Goal: Find specific page/section: Find specific page/section

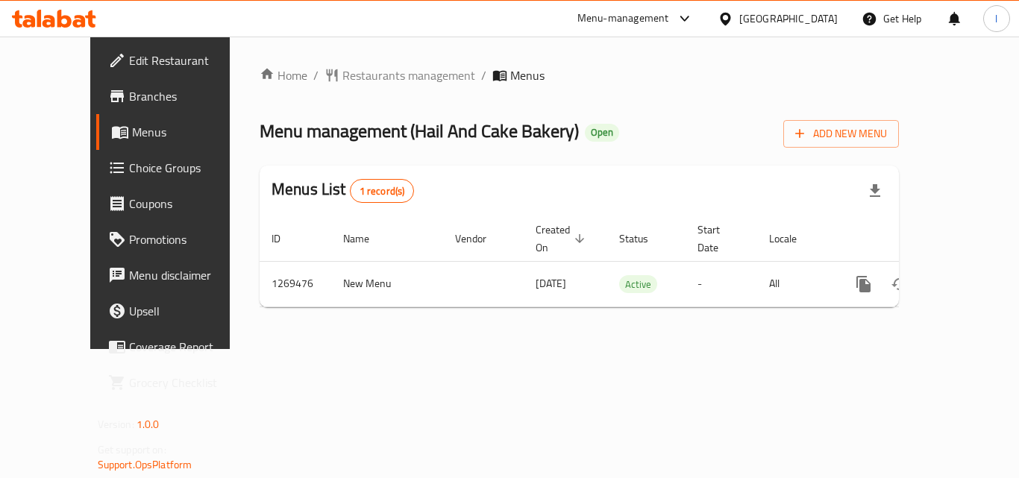
click at [740, 22] on div at bounding box center [729, 18] width 22 height 16
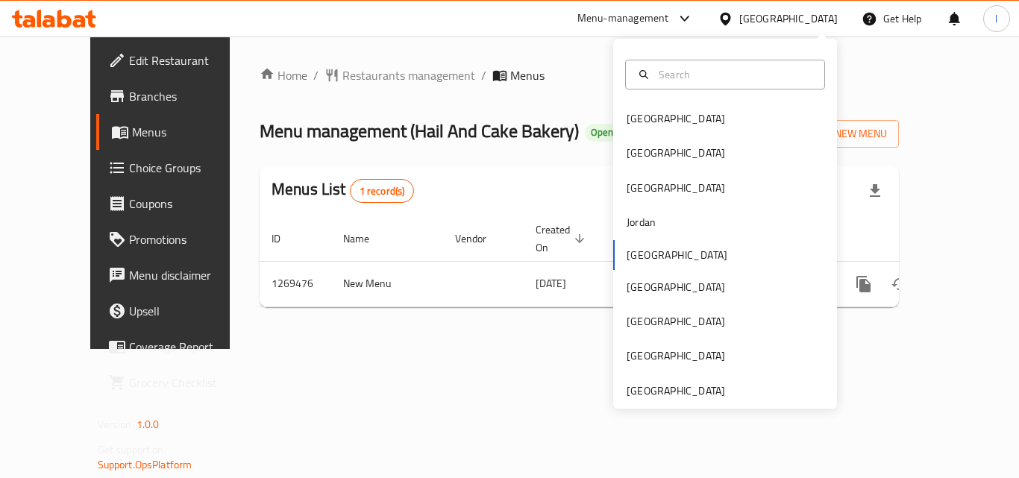
click at [625, 254] on div "Bahrain Egypt Iraq Jordan Kuwait Oman Qatar Saudi Arabia United Arab Emirates" at bounding box center [725, 254] width 224 height 307
click at [688, 7] on div "Menu-management" at bounding box center [636, 19] width 140 height 36
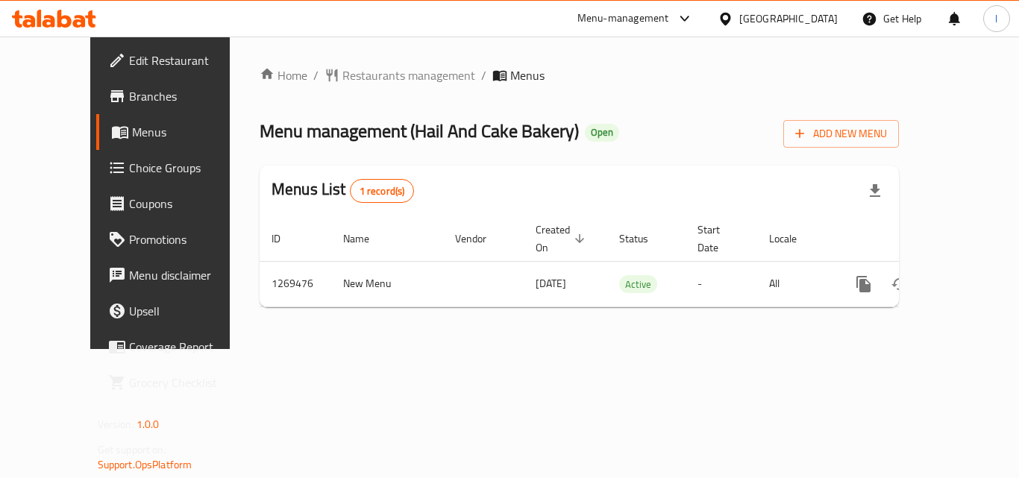
click at [669, 15] on div "Menu-management" at bounding box center [624, 19] width 92 height 18
click at [610, 124] on div "Restaurant-Management" at bounding box center [609, 130] width 117 height 16
click at [824, 13] on div "[GEOGRAPHIC_DATA]" at bounding box center [789, 18] width 99 height 16
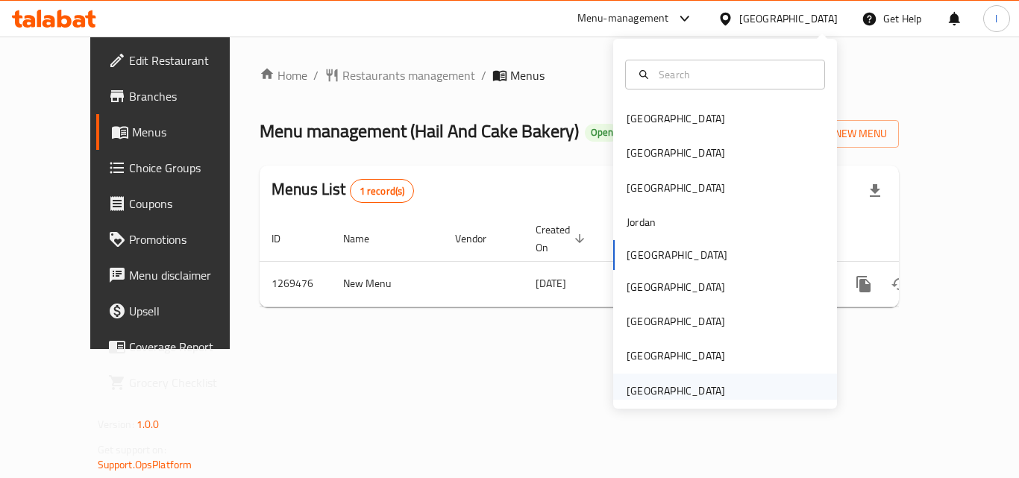
click at [668, 387] on div "[GEOGRAPHIC_DATA]" at bounding box center [676, 391] width 99 height 16
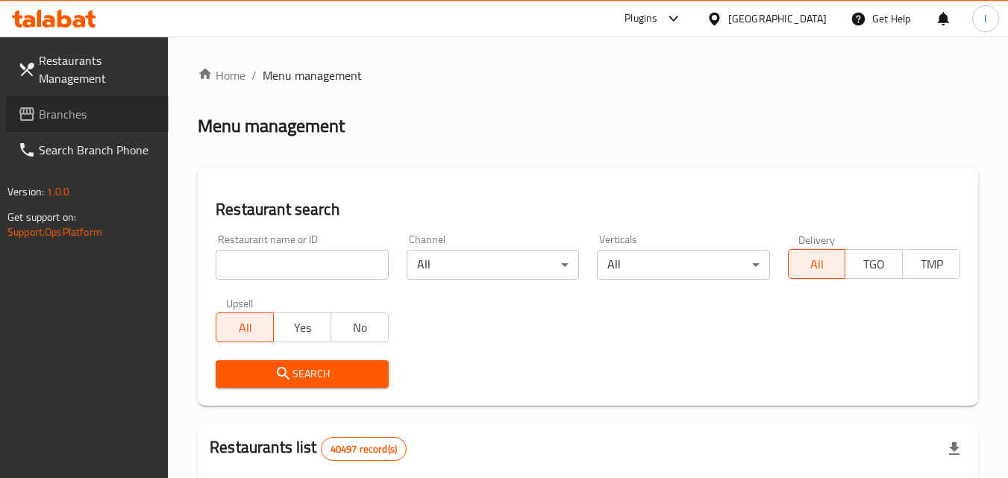
click at [105, 119] on span "Branches" at bounding box center [98, 114] width 118 height 18
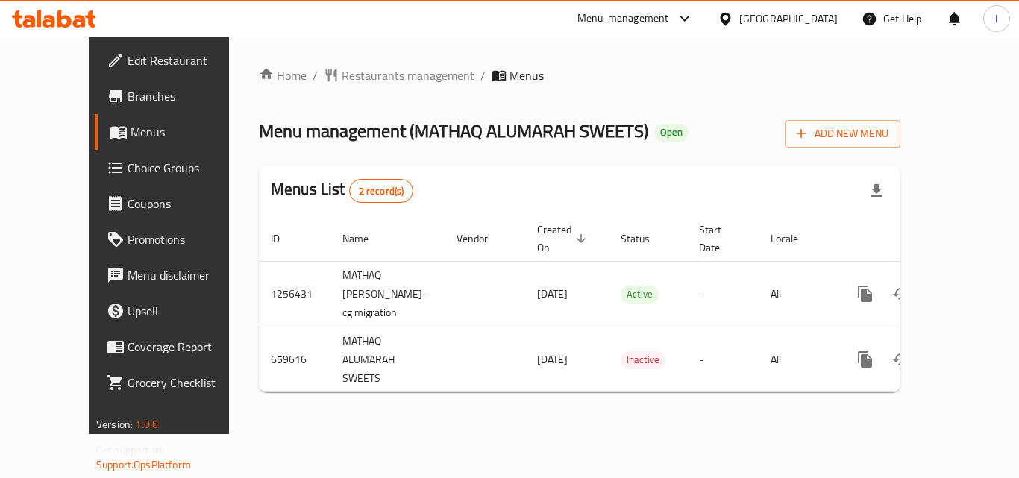
click at [732, 19] on icon at bounding box center [726, 19] width 16 height 16
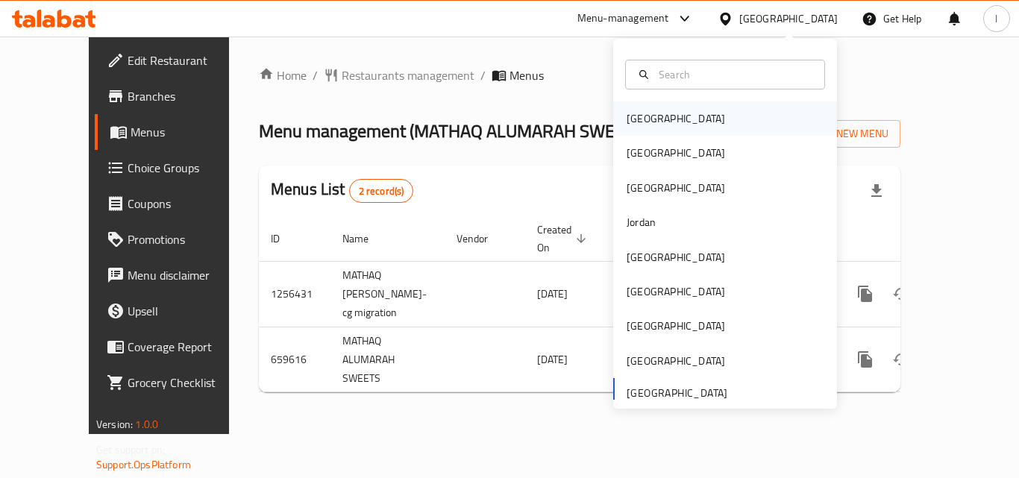
click at [655, 108] on div "[GEOGRAPHIC_DATA]" at bounding box center [676, 118] width 122 height 34
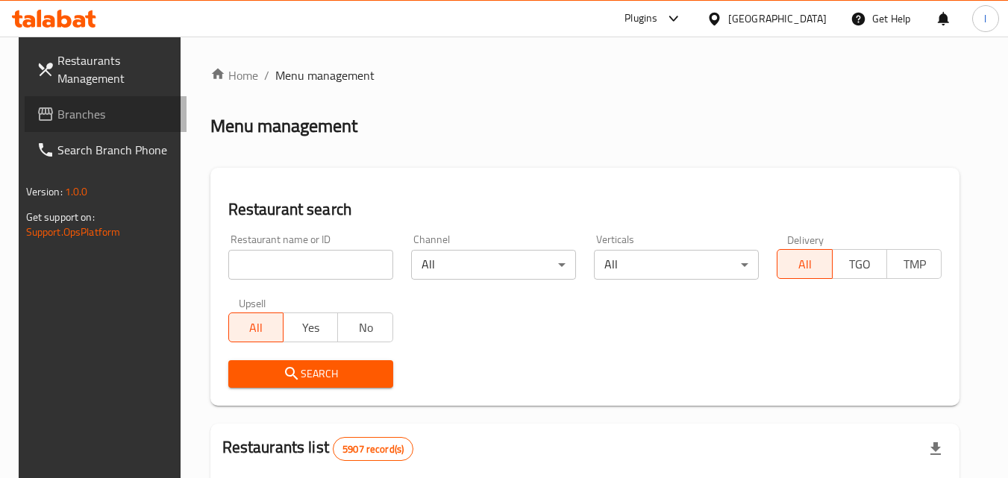
click at [57, 110] on span "Branches" at bounding box center [116, 114] width 118 height 18
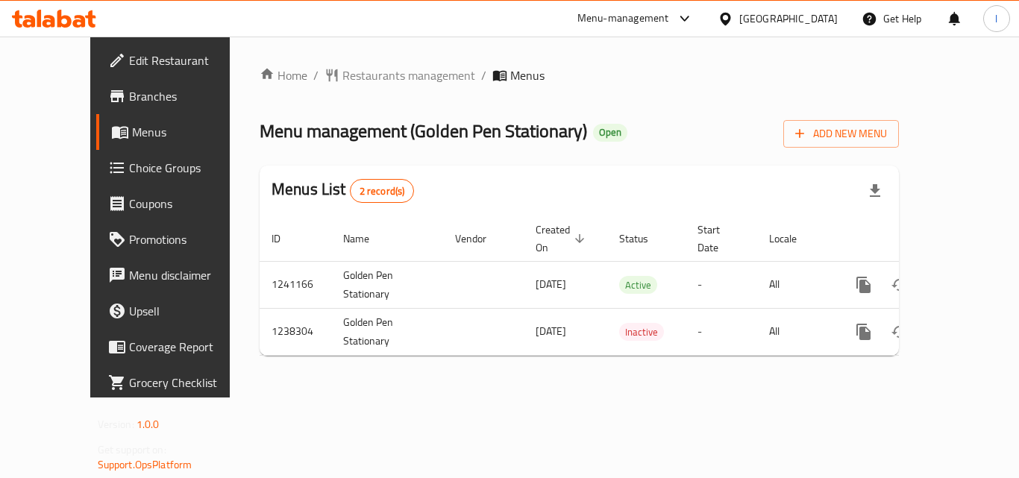
click at [740, 14] on div at bounding box center [729, 18] width 22 height 16
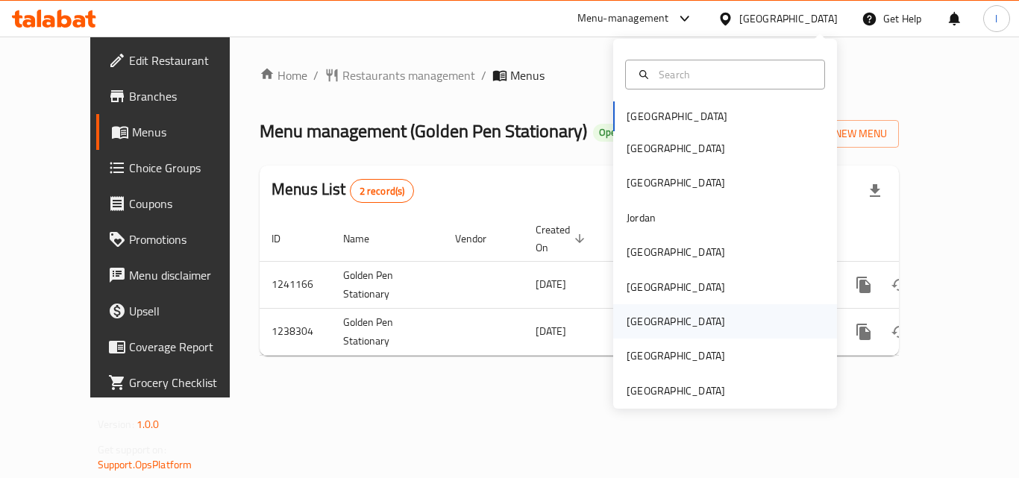
click at [661, 319] on div "[GEOGRAPHIC_DATA]" at bounding box center [725, 321] width 224 height 34
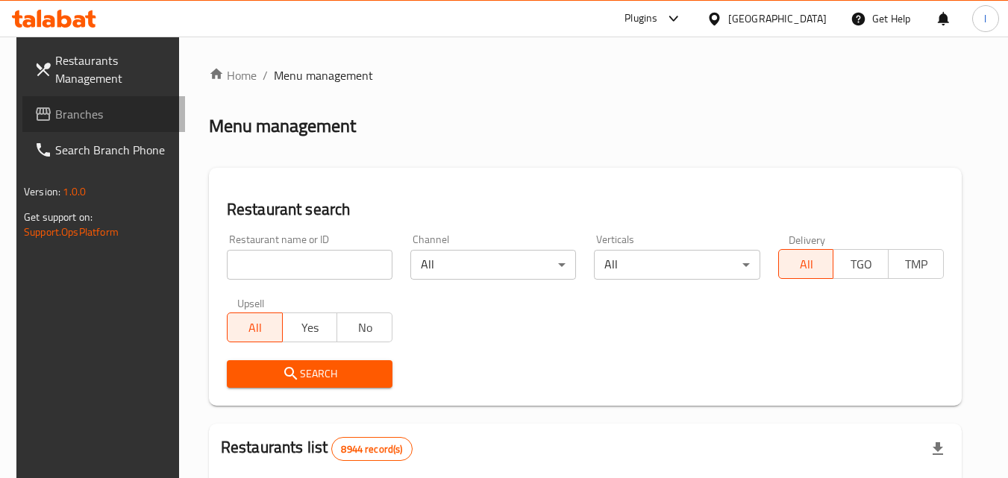
click at [37, 110] on span at bounding box center [44, 114] width 21 height 18
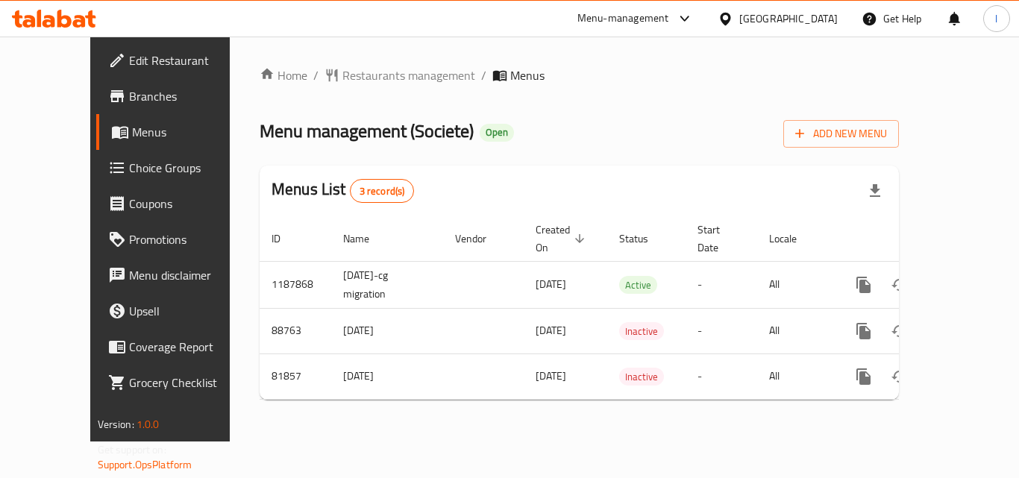
click at [734, 19] on icon at bounding box center [726, 19] width 16 height 16
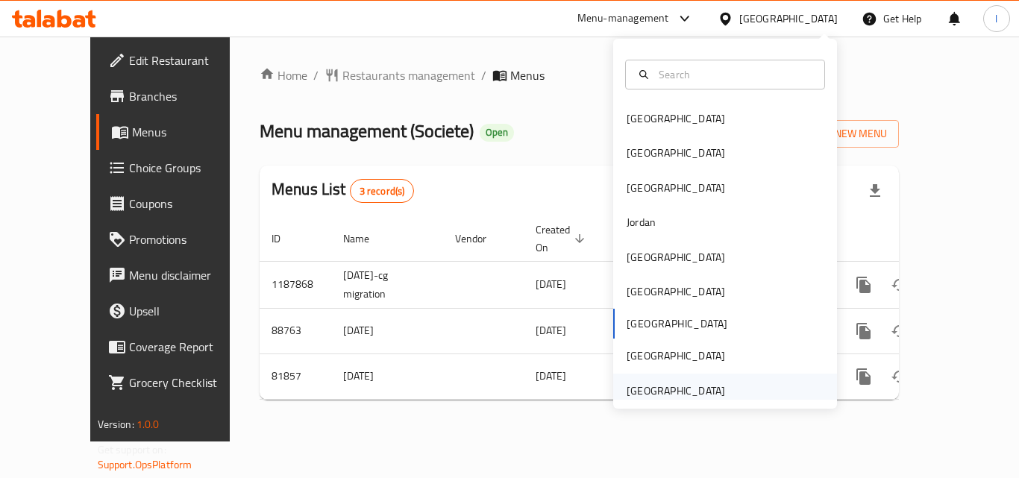
click at [707, 378] on div "[GEOGRAPHIC_DATA]" at bounding box center [676, 391] width 122 height 34
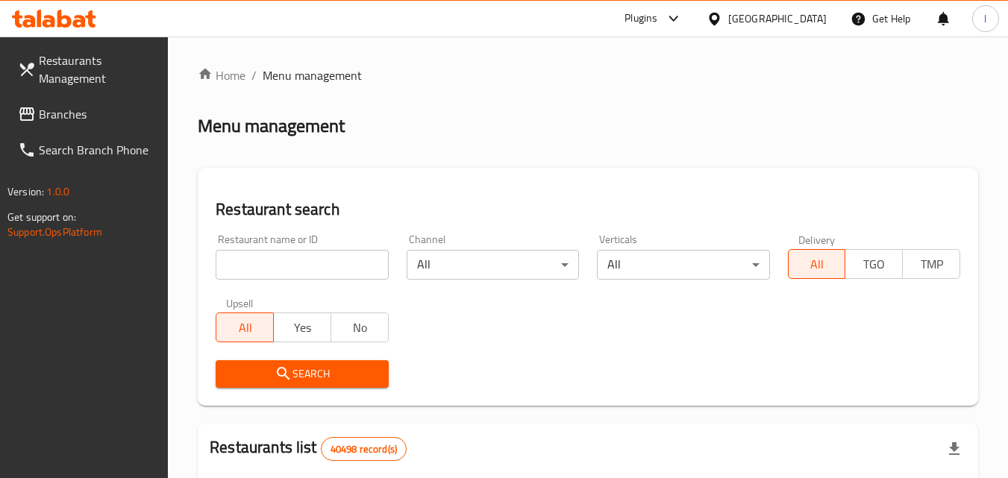
click at [67, 114] on span "Branches" at bounding box center [98, 114] width 118 height 18
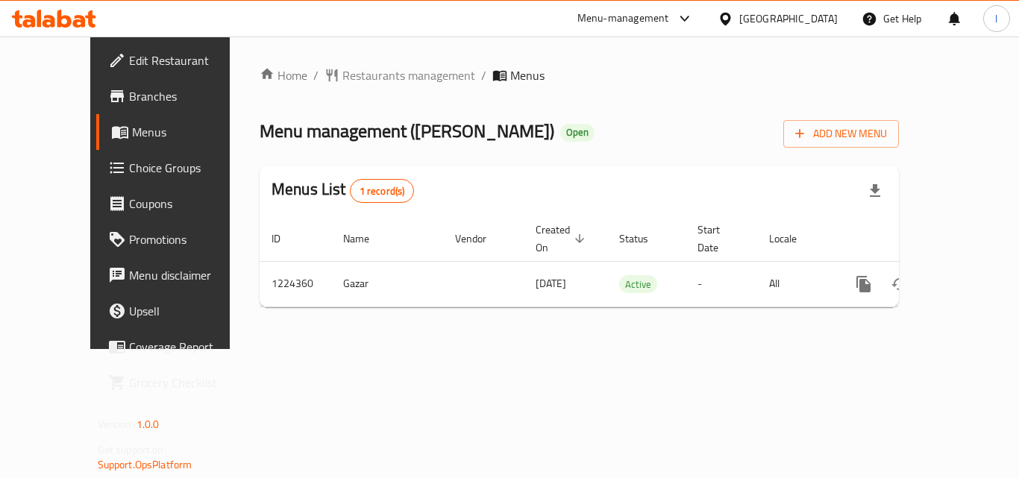
click at [129, 96] on span "Branches" at bounding box center [188, 96] width 119 height 18
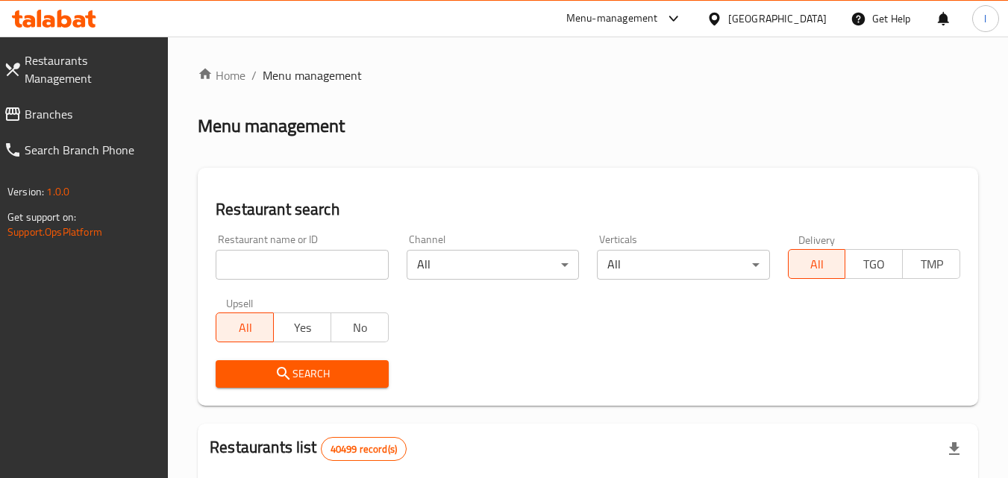
click at [71, 105] on span "Branches" at bounding box center [91, 114] width 132 height 18
